Goal: Information Seeking & Learning: Check status

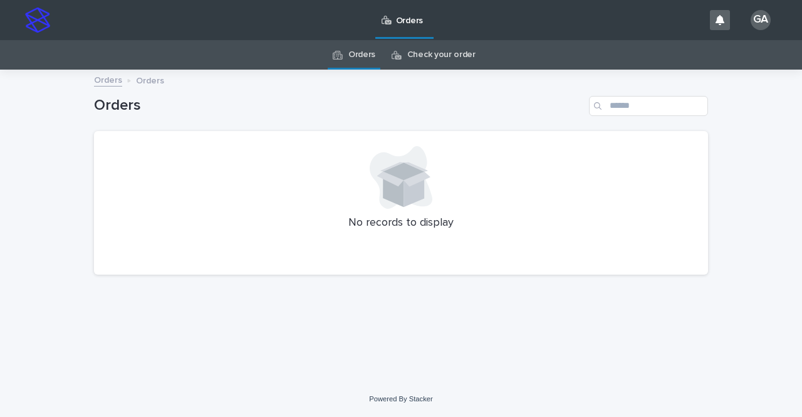
click at [420, 58] on link "Check your order" at bounding box center [441, 54] width 68 height 29
click at [367, 55] on link "Orders" at bounding box center [361, 54] width 27 height 29
click at [461, 57] on link "Check your order" at bounding box center [441, 54] width 68 height 29
click at [368, 56] on link "Orders" at bounding box center [361, 54] width 27 height 29
